Goal: Navigation & Orientation: Find specific page/section

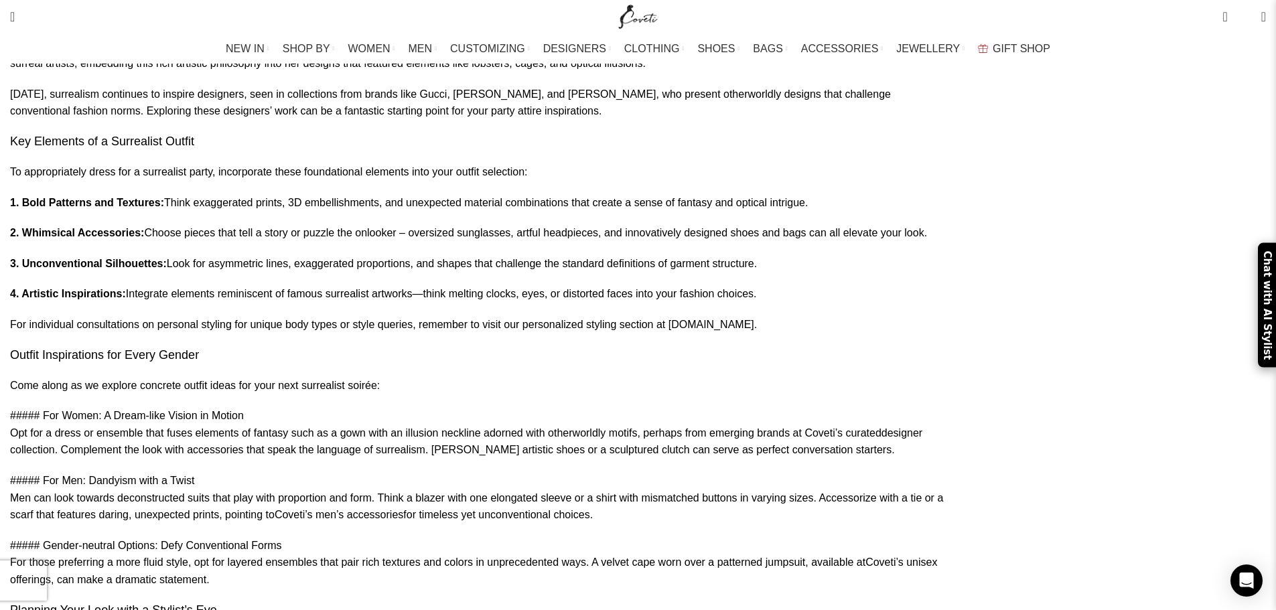
scroll to position [804, 0]
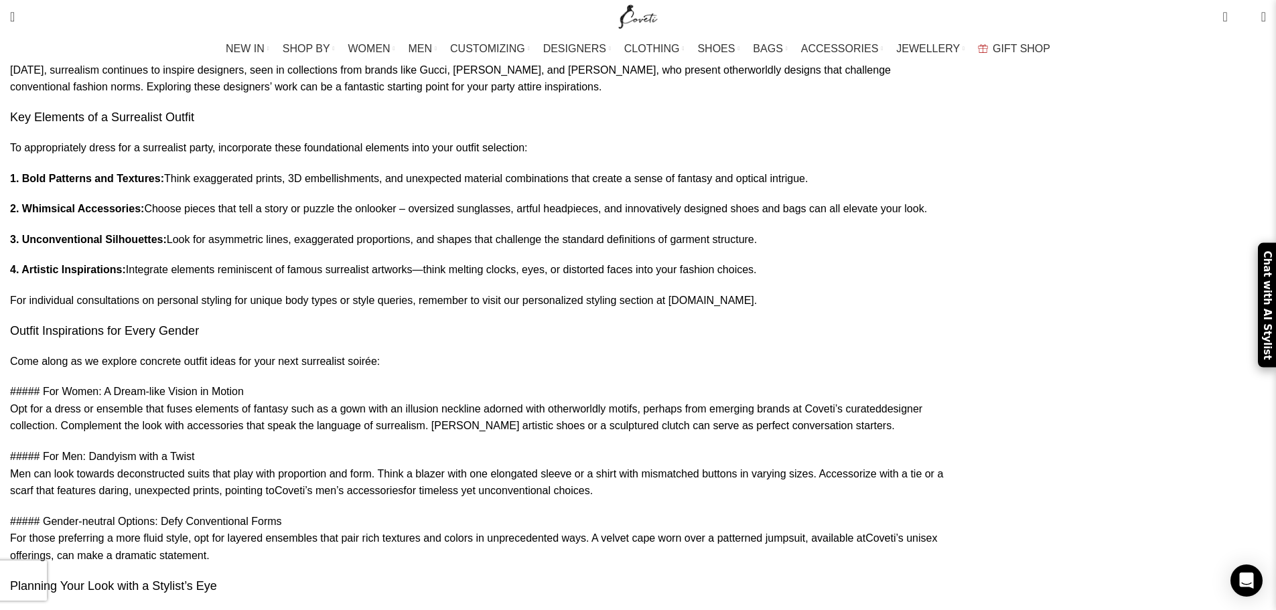
click at [436, 432] on link "designer collection" at bounding box center [466, 417] width 912 height 29
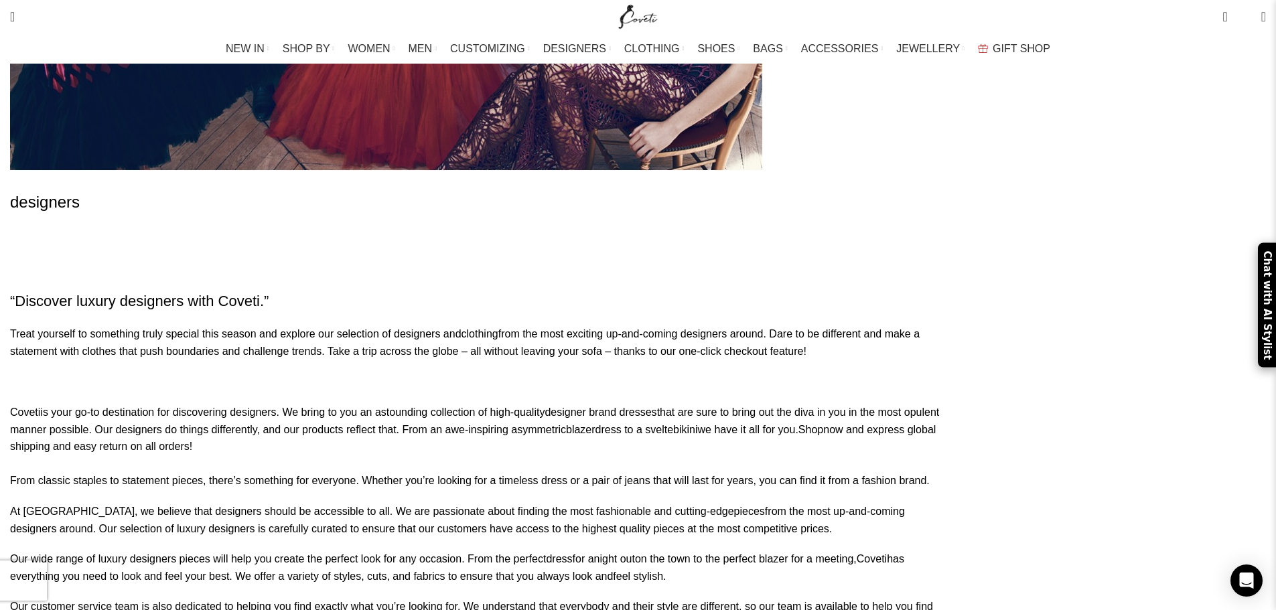
scroll to position [804, 0]
